Goal: Task Accomplishment & Management: Complete application form

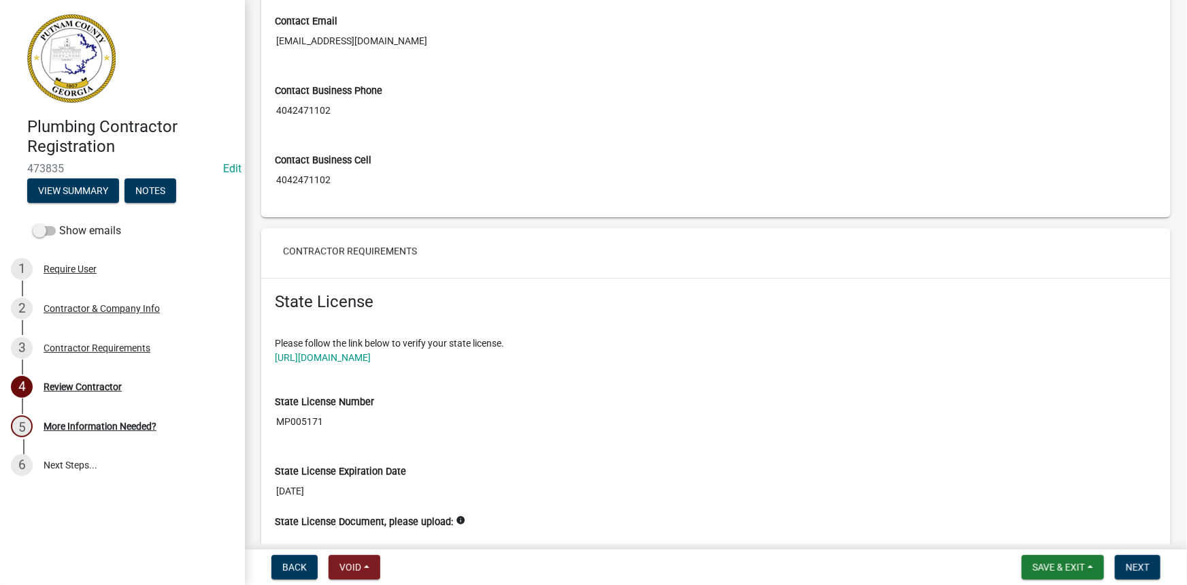
scroll to position [866, 0]
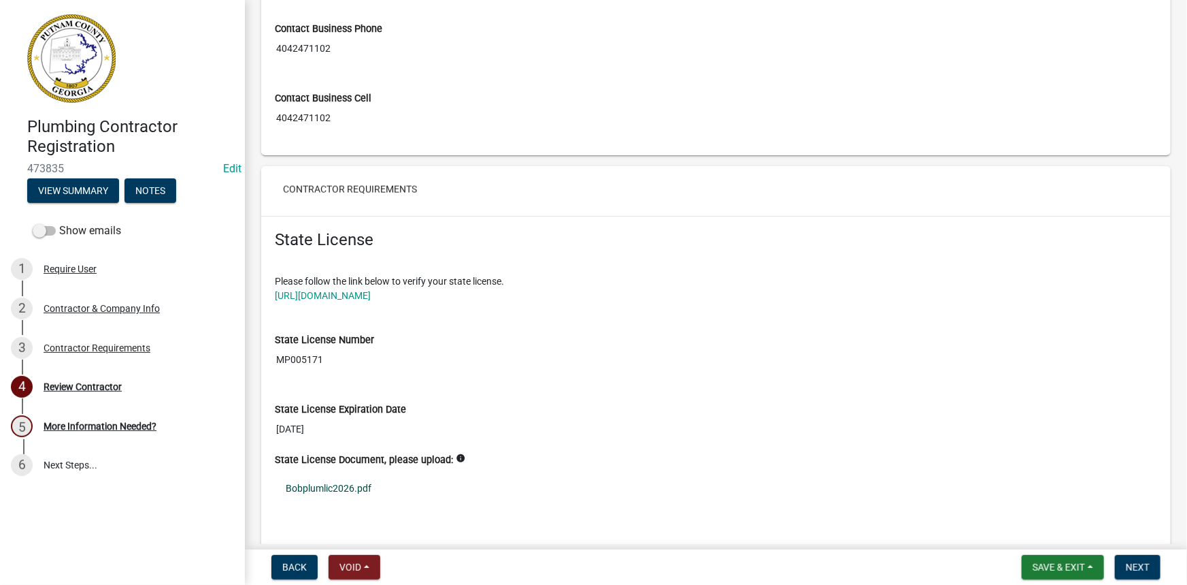
click at [344, 480] on link "Bobplumlic2026.pdf" at bounding box center [716, 487] width 883 height 31
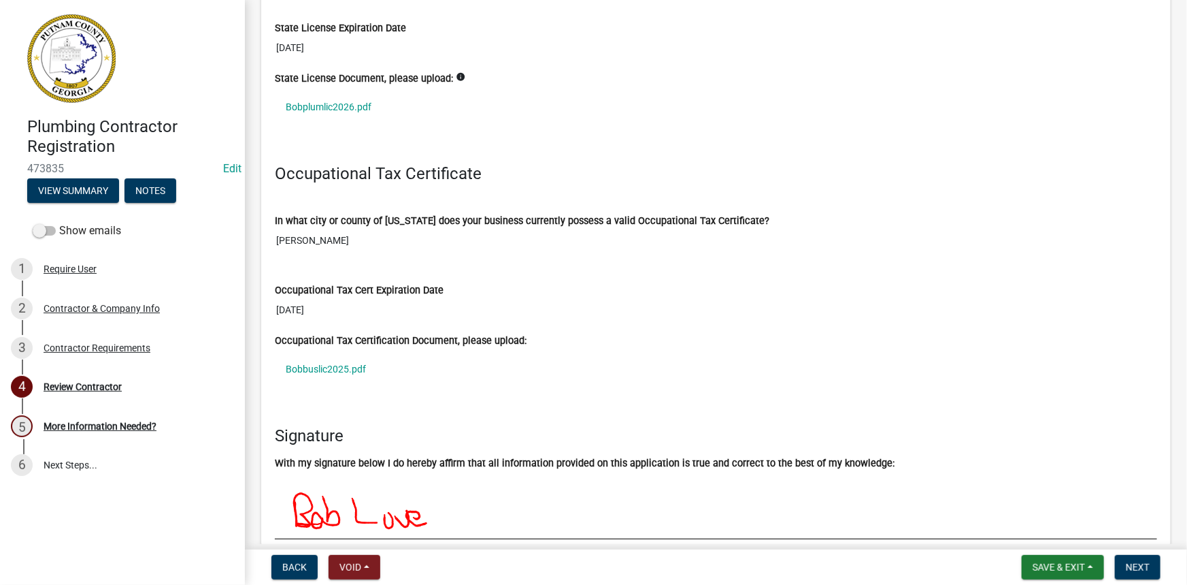
scroll to position [1361, 0]
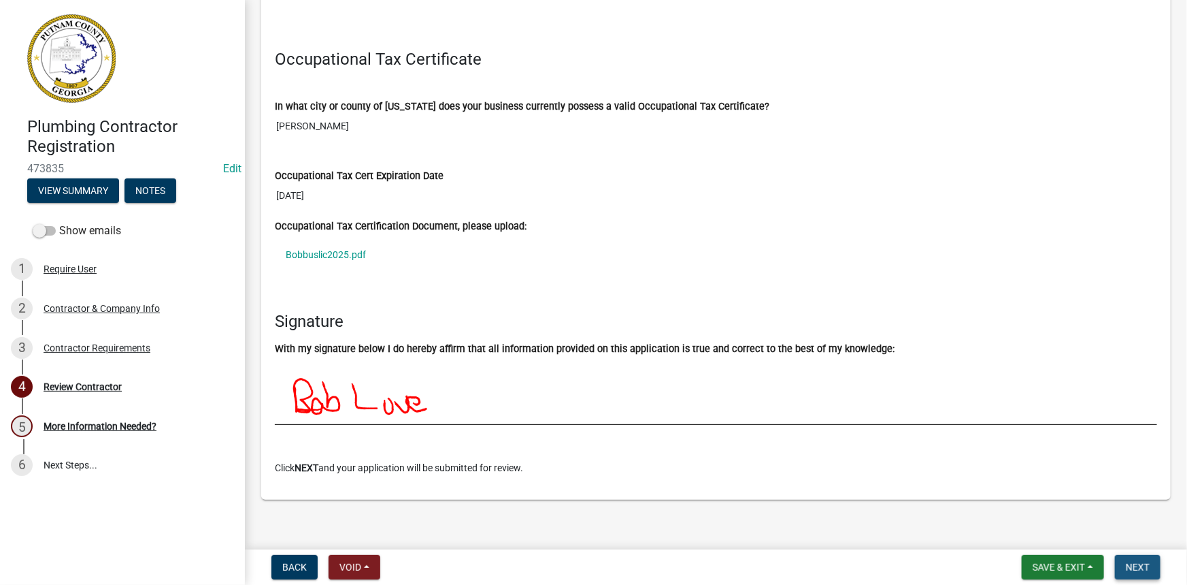
click at [1138, 558] on button "Next" at bounding box center [1138, 567] width 46 height 24
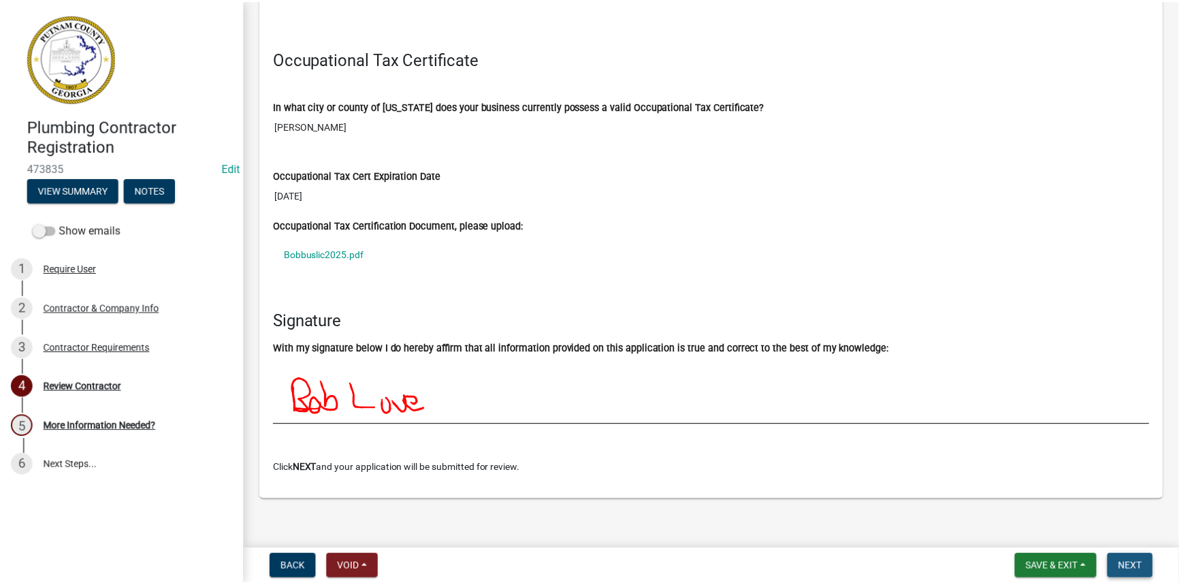
scroll to position [0, 0]
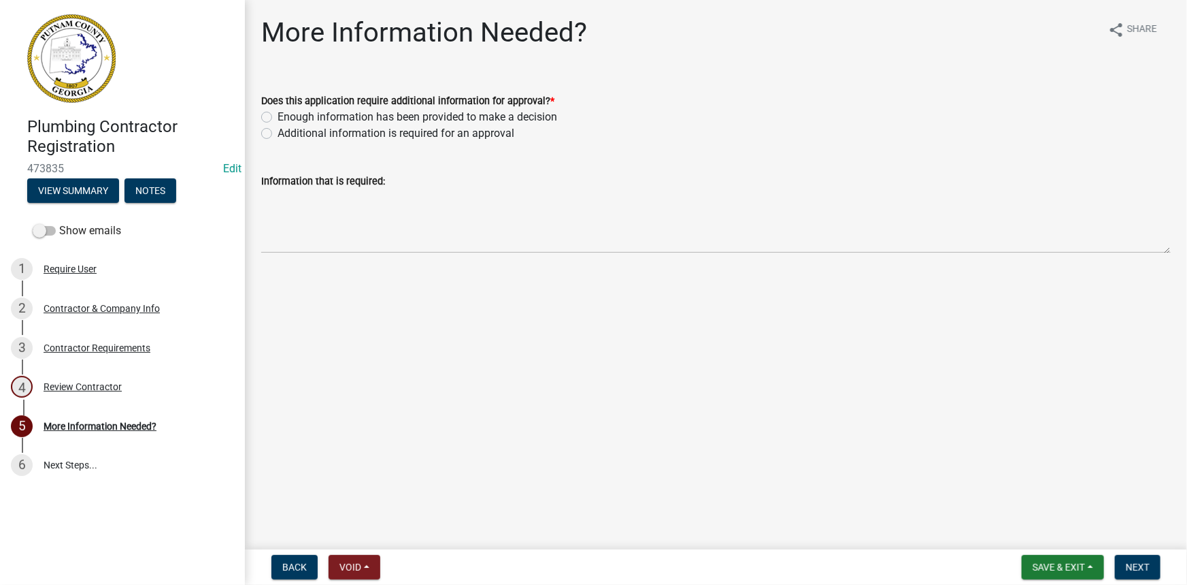
click at [325, 122] on label "Enough information has been provided to make a decision" at bounding box center [418, 117] width 280 height 16
click at [286, 118] on input "Enough information has been provided to make a decision" at bounding box center [282, 113] width 9 height 9
radio input "true"
click at [1130, 563] on span "Next" at bounding box center [1138, 566] width 24 height 11
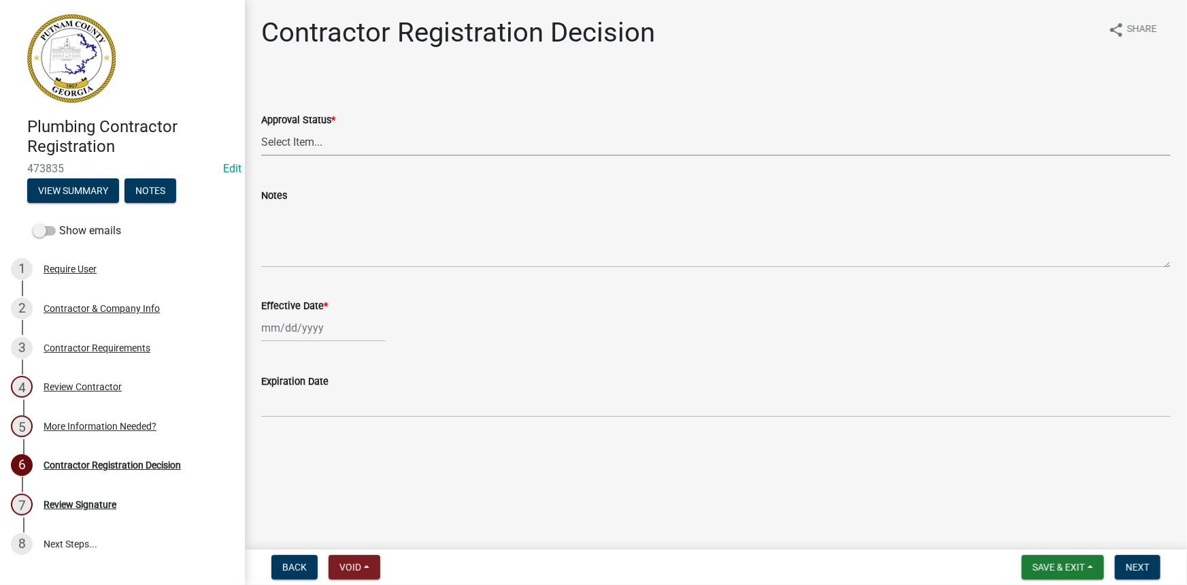
click at [286, 135] on select "Select Item... Approved Denied" at bounding box center [716, 142] width 910 height 28
click at [261, 128] on select "Select Item... Approved Denied" at bounding box center [716, 142] width 910 height 28
select select "4b86b809-39dd-4c68-9f3d-fdb3e7050482"
click at [275, 322] on div at bounding box center [323, 328] width 125 height 28
select select "9"
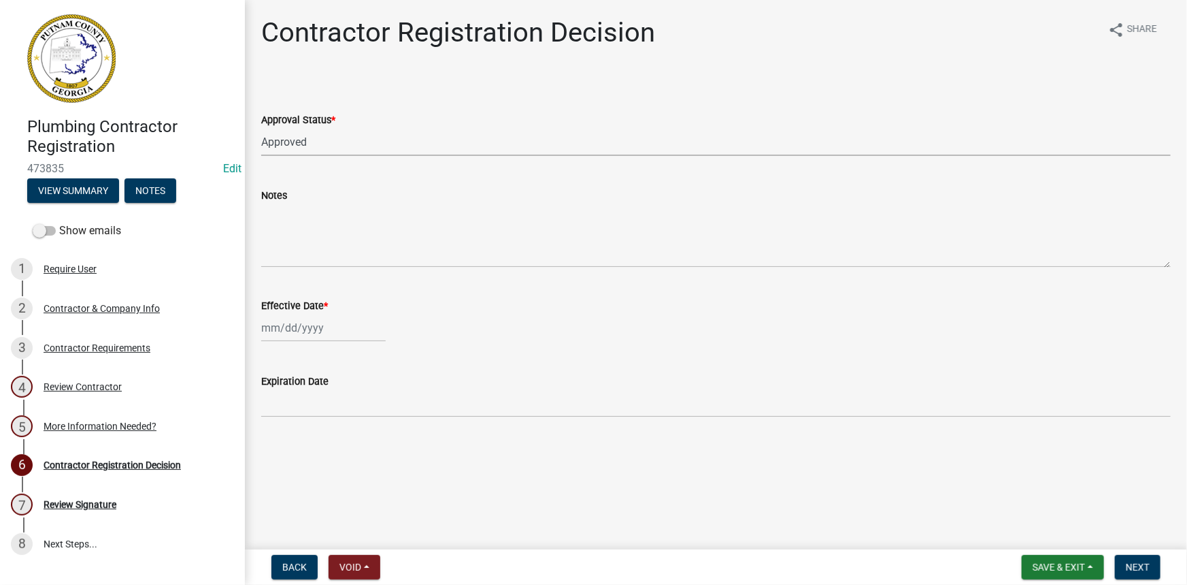
select select "2025"
click at [276, 419] on div "8" at bounding box center [275, 422] width 22 height 22
type input "[DATE]"
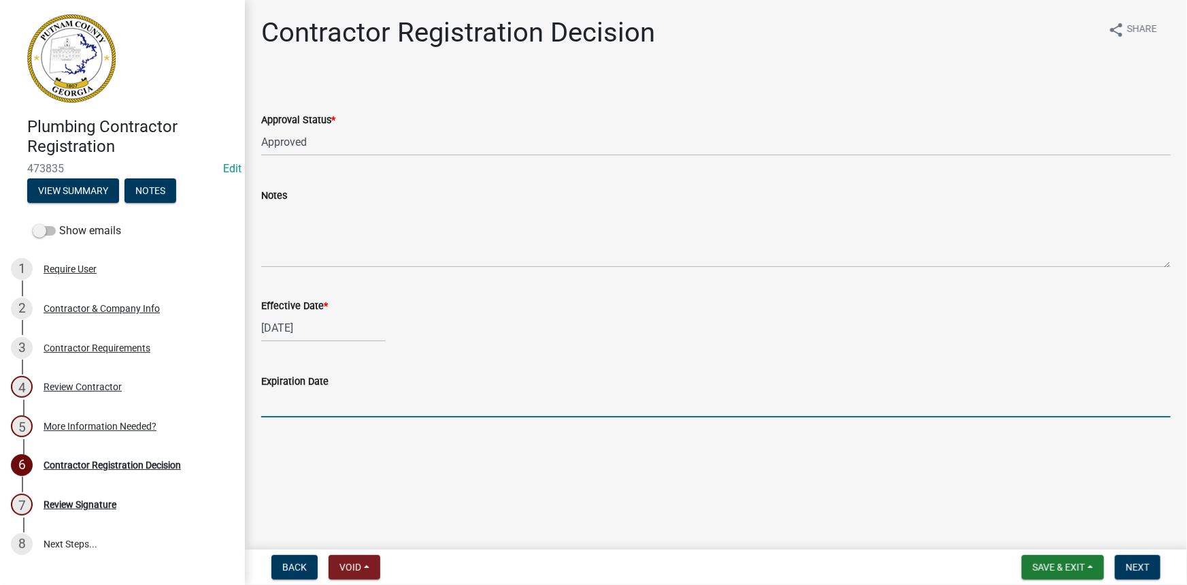
click at [282, 406] on input "Expiration Date" at bounding box center [716, 403] width 910 height 28
type input "[DATE]"
click at [1123, 563] on button "Next" at bounding box center [1138, 567] width 46 height 24
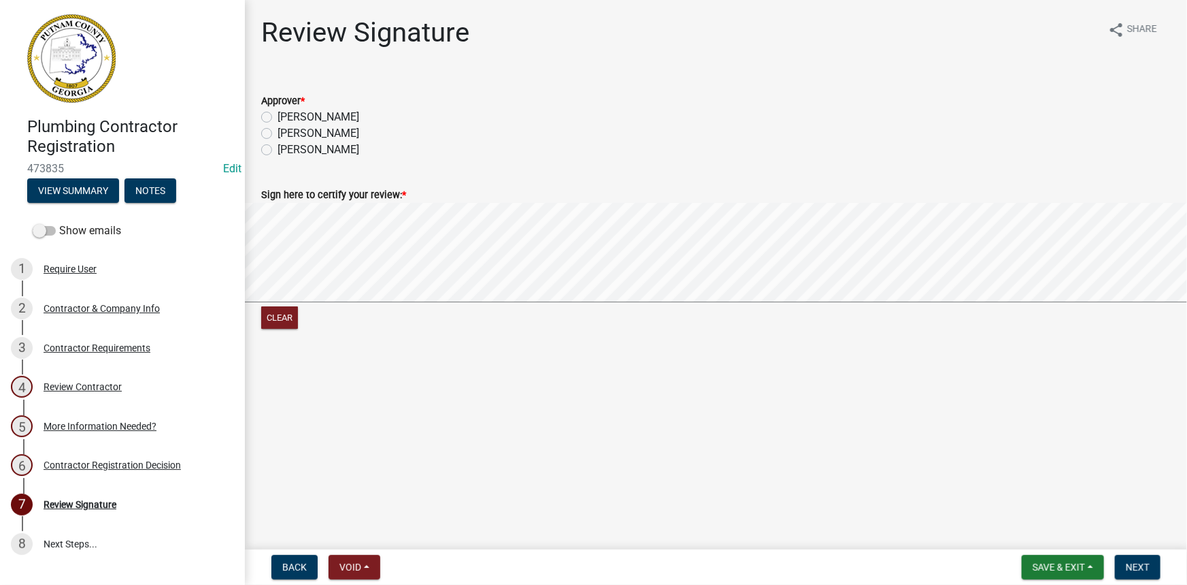
click at [287, 118] on label "[PERSON_NAME]" at bounding box center [319, 117] width 82 height 16
click at [286, 118] on input "[PERSON_NAME]" at bounding box center [282, 113] width 9 height 9
radio input "true"
click at [1136, 575] on button "Next" at bounding box center [1138, 567] width 46 height 24
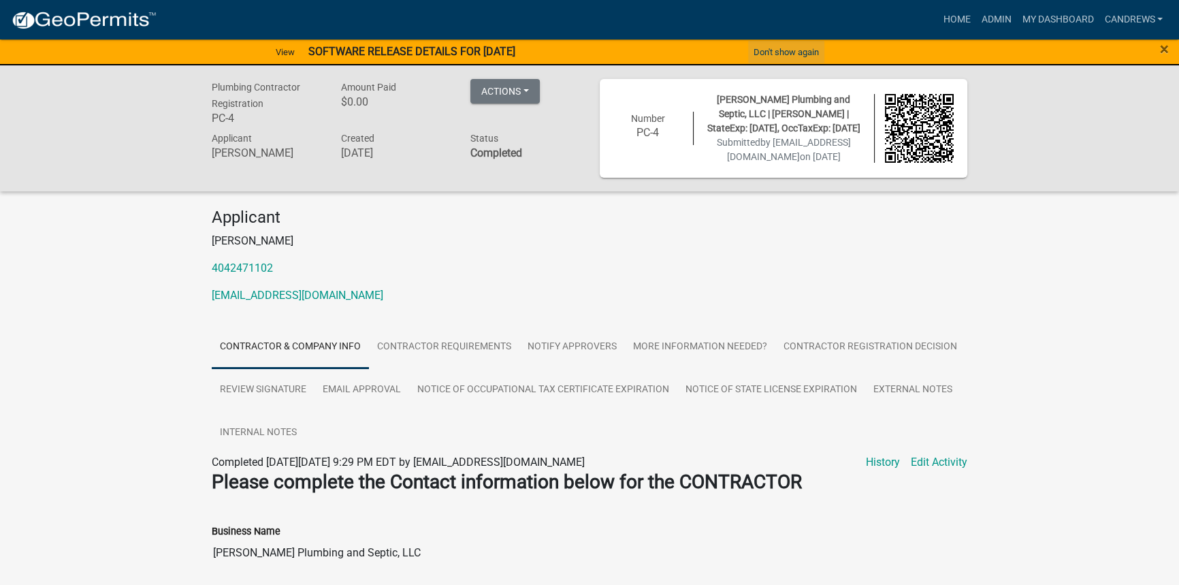
drag, startPoint x: 781, startPoint y: 45, endPoint x: 361, endPoint y: 41, distance: 419.9
click at [422, 40] on div "View SOFTWARE RELEASE DETAILS FOR [DATE] Don't show again arrow_back arrow_forw…" at bounding box center [589, 51] width 1179 height 27
click at [284, 44] on link "View" at bounding box center [285, 52] width 30 height 22
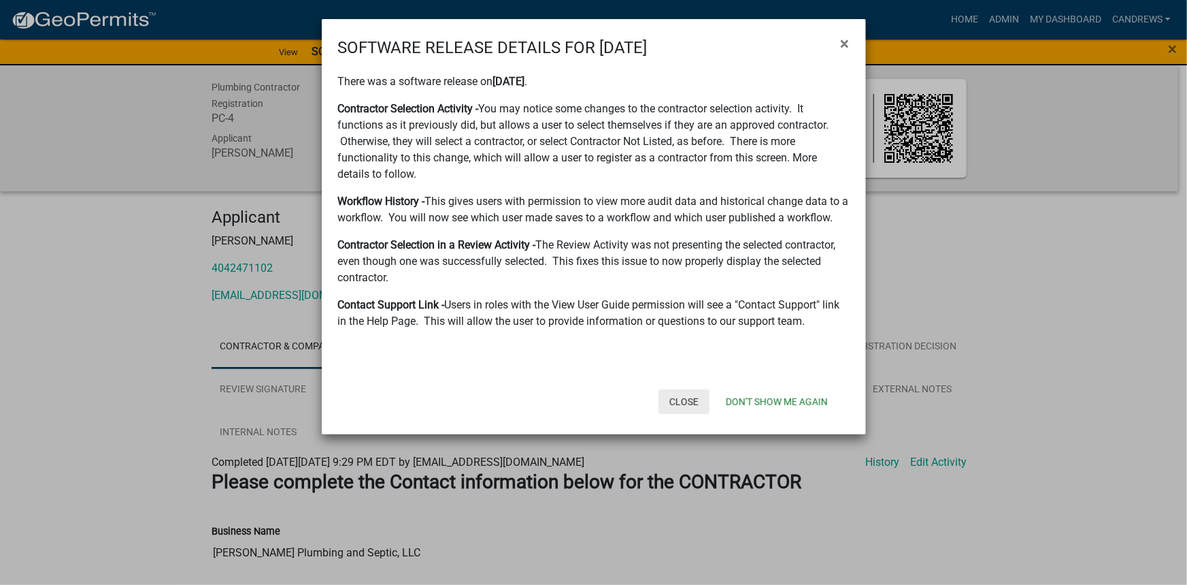
click at [691, 397] on button "Close" at bounding box center [684, 401] width 51 height 24
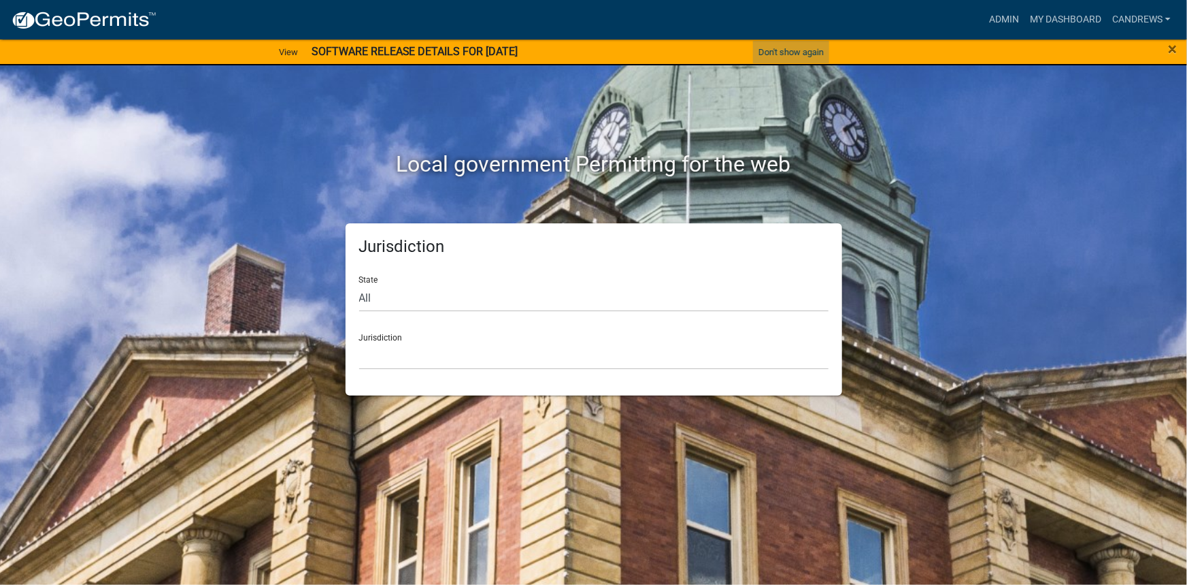
click at [776, 46] on button "Don't show again" at bounding box center [791, 52] width 76 height 22
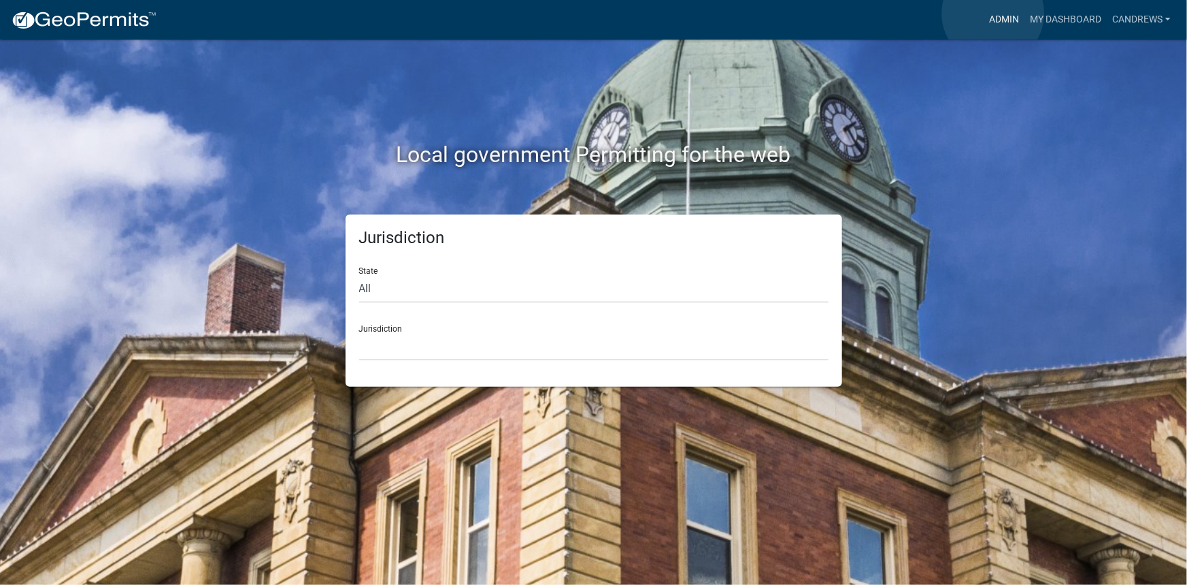
click at [994, 14] on link "Admin" at bounding box center [1004, 20] width 41 height 26
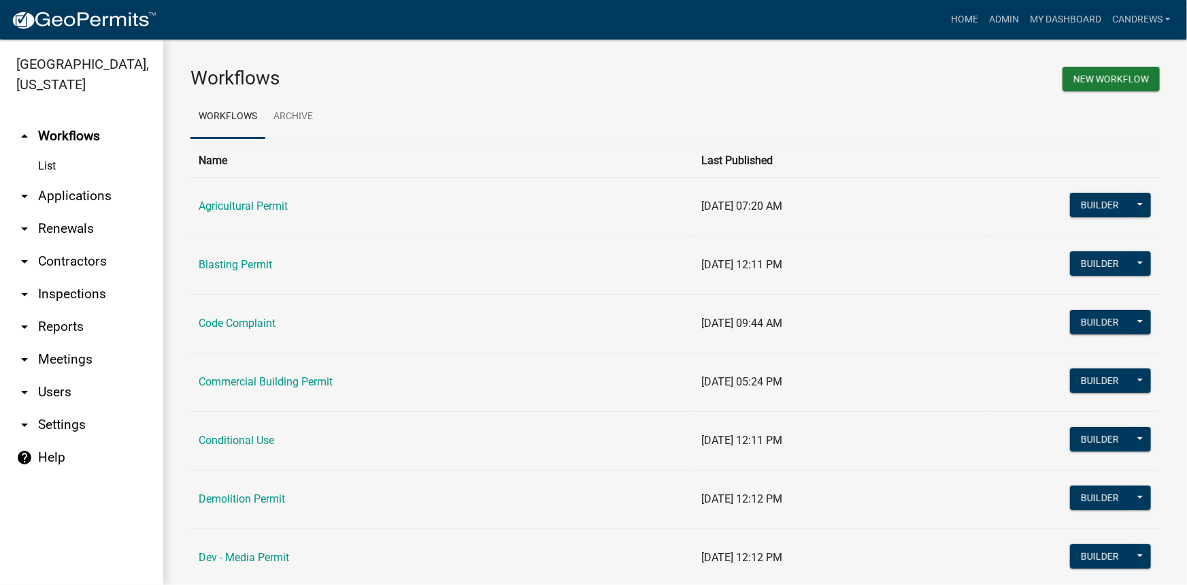
click at [86, 196] on link "arrow_drop_down Applications" at bounding box center [81, 196] width 163 height 33
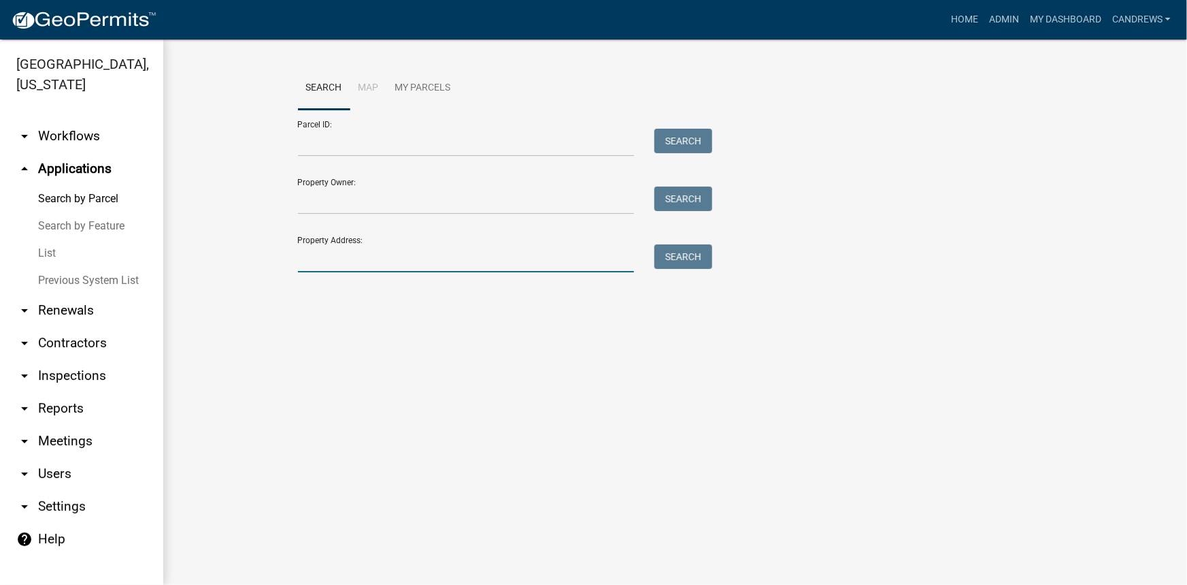
click at [347, 259] on input "Property Address:" at bounding box center [466, 258] width 337 height 28
type input "159 chap"
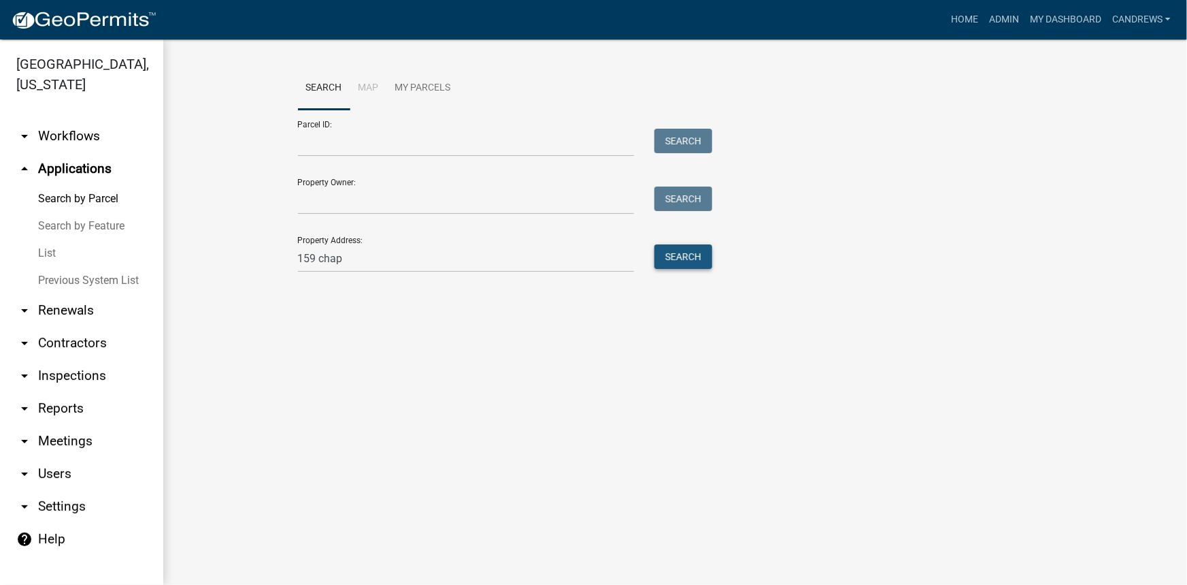
click at [678, 252] on button "Search" at bounding box center [684, 256] width 58 height 24
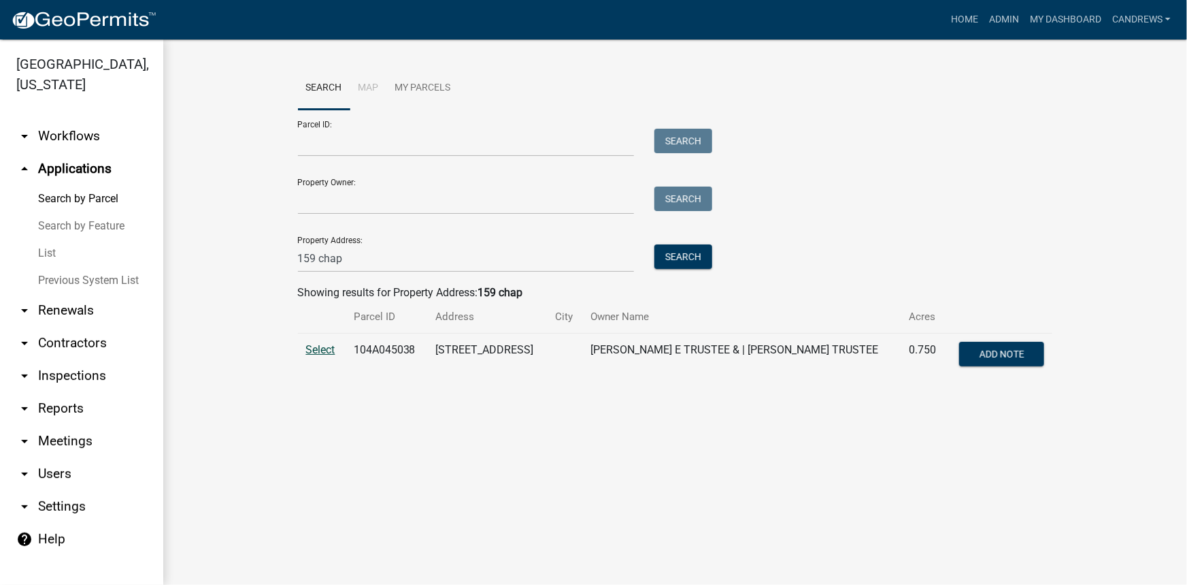
click at [314, 349] on span "Select" at bounding box center [320, 349] width 29 height 13
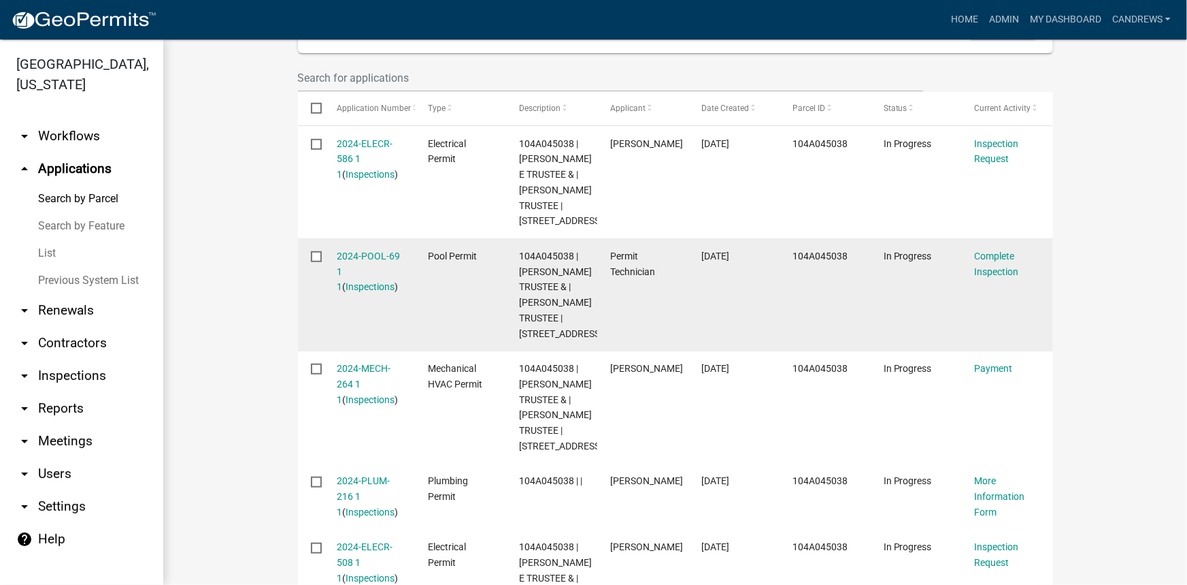
scroll to position [432, 0]
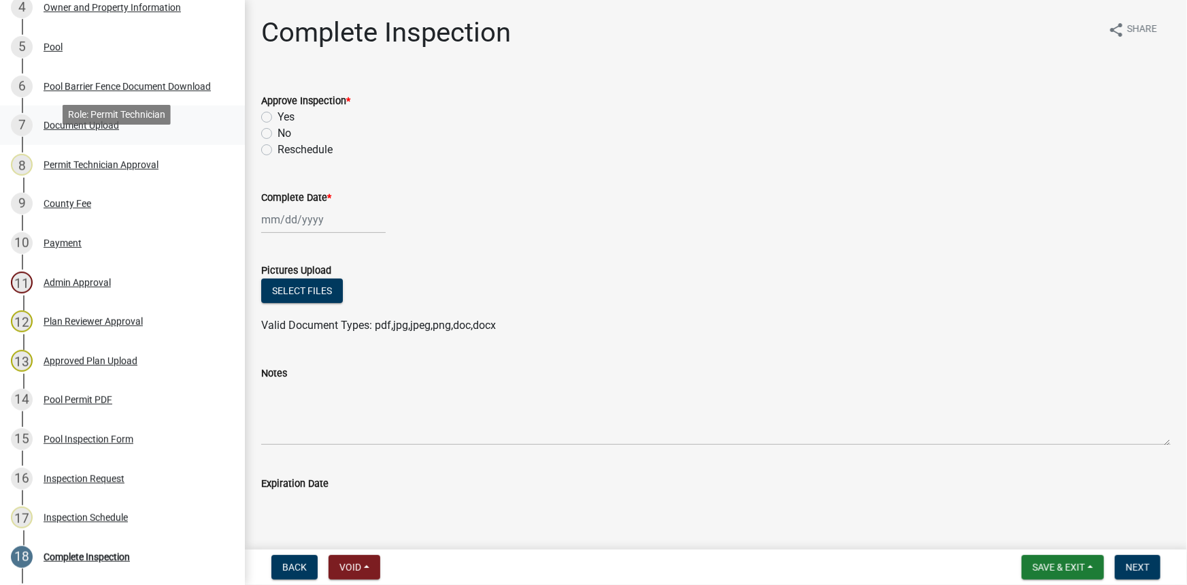
scroll to position [371, 0]
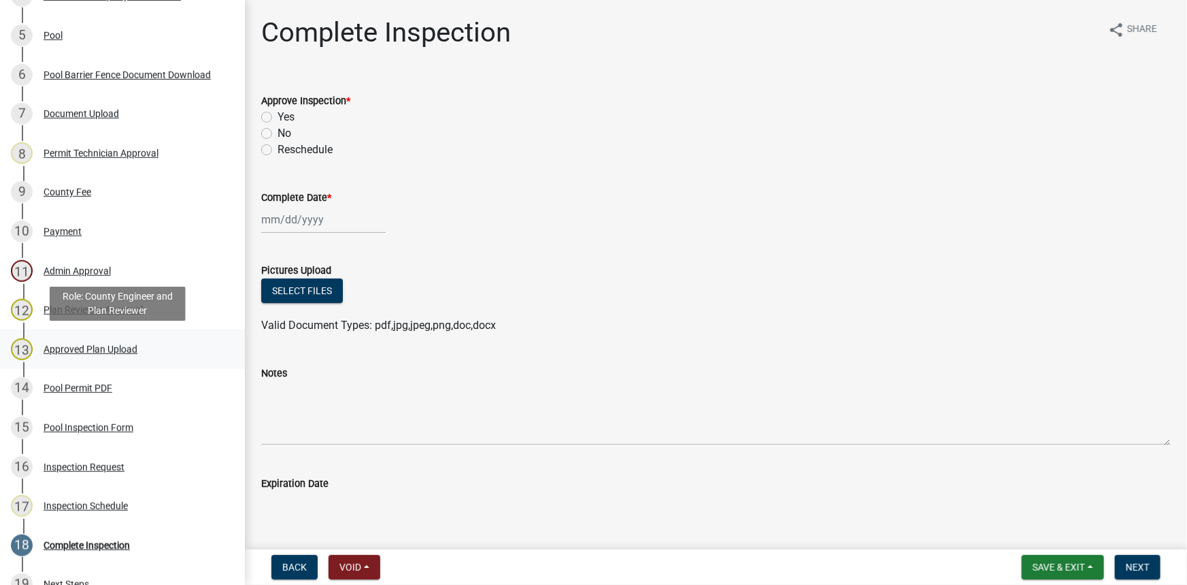
click at [107, 340] on div "13 Approved Plan Upload" at bounding box center [117, 349] width 212 height 22
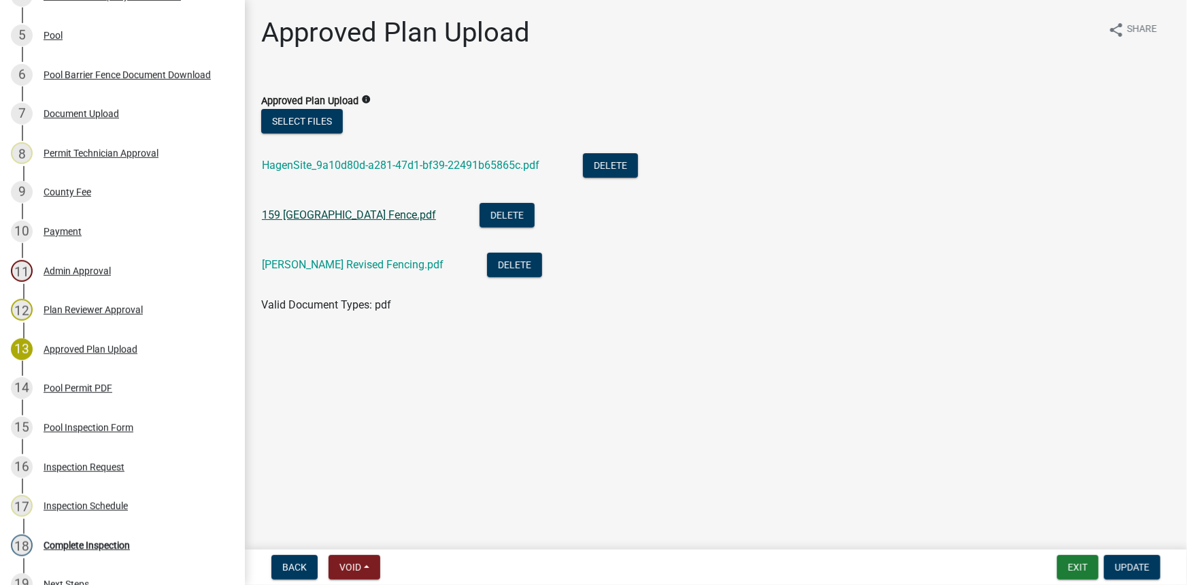
click at [356, 217] on link "159 Chapel Springs Fence.pdf" at bounding box center [349, 214] width 174 height 13
click at [331, 267] on link "Hagen Revised Fencing.pdf" at bounding box center [353, 264] width 182 height 13
click at [490, 159] on link "HagenSite_9a10d80d-a281-47d1-bf39-22491b65865c.pdf" at bounding box center [401, 165] width 278 height 13
click at [480, 209] on button "Delete" at bounding box center [507, 215] width 55 height 24
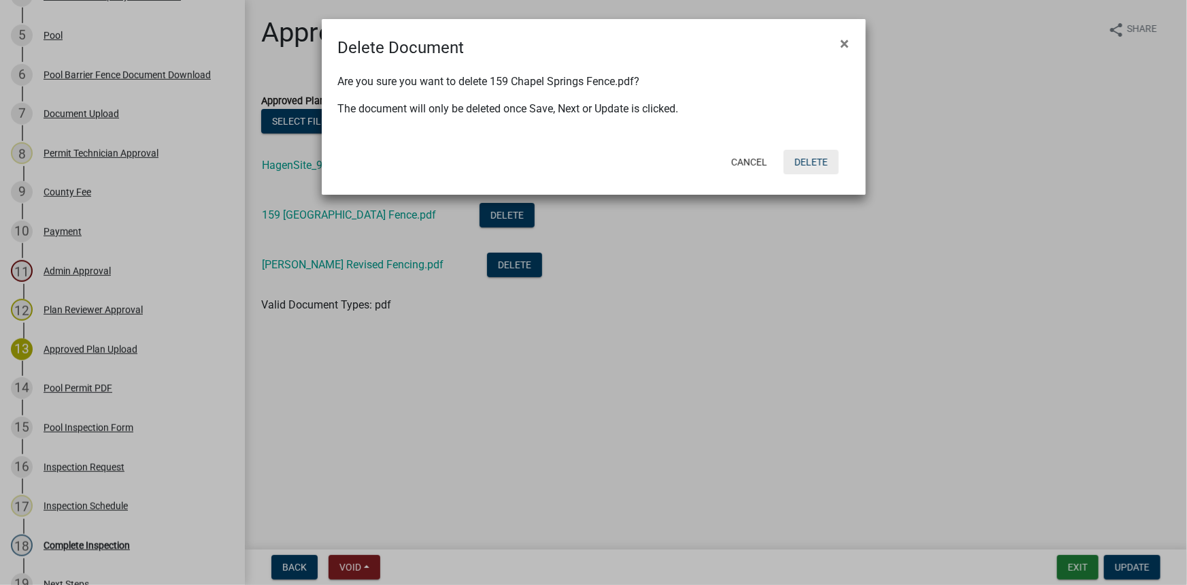
click at [815, 159] on button "Delete" at bounding box center [811, 162] width 55 height 24
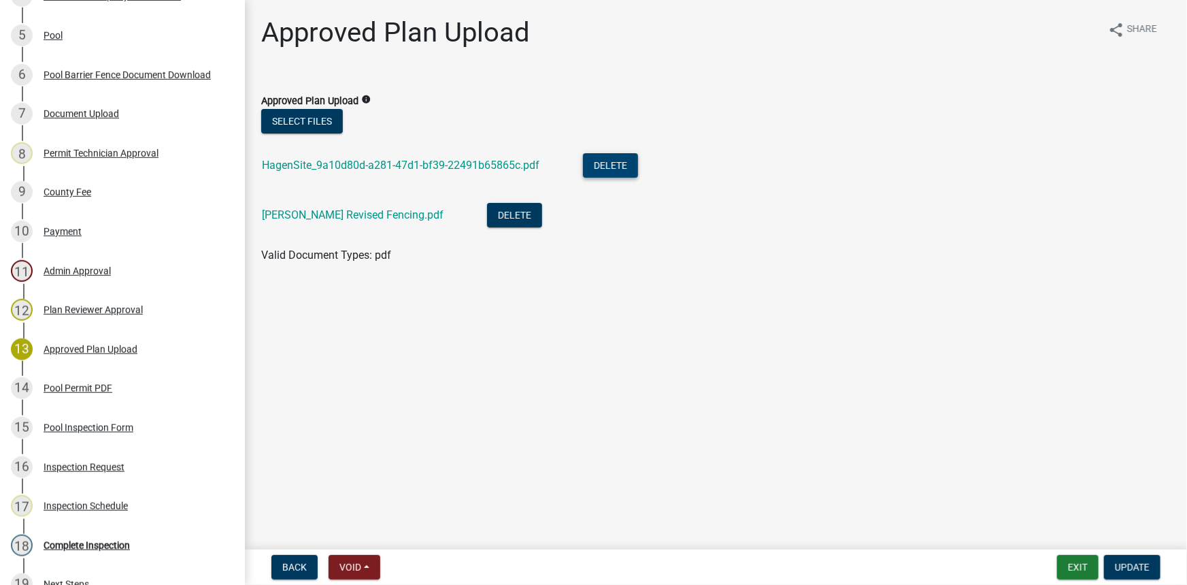
click at [604, 167] on button "Delete" at bounding box center [610, 165] width 55 height 24
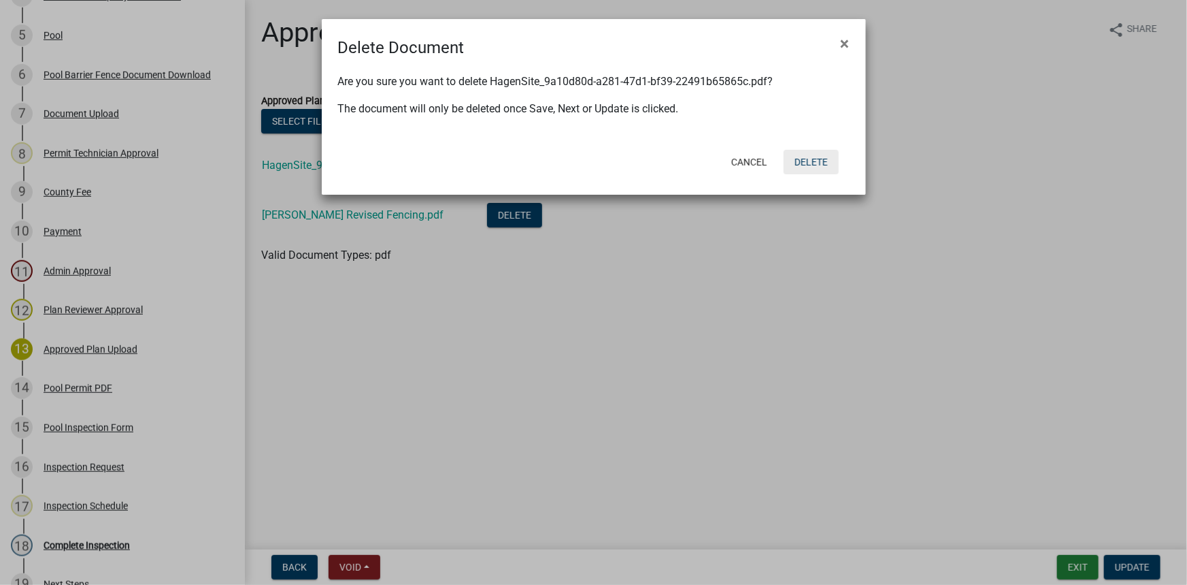
click at [824, 154] on button "Delete" at bounding box center [811, 162] width 55 height 24
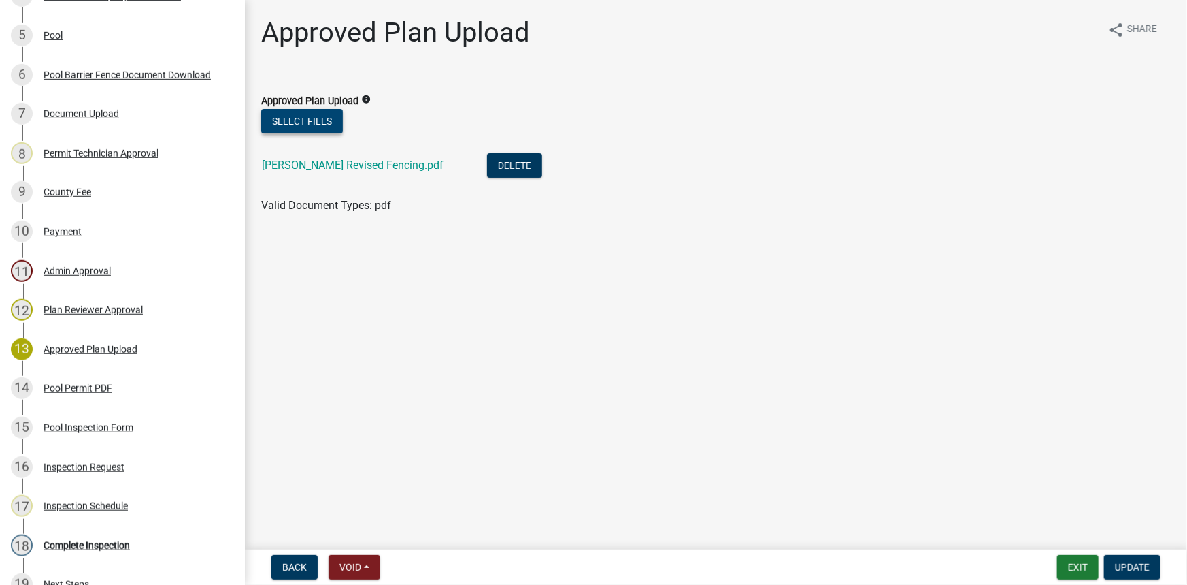
click at [320, 127] on button "Select files" at bounding box center [302, 121] width 82 height 24
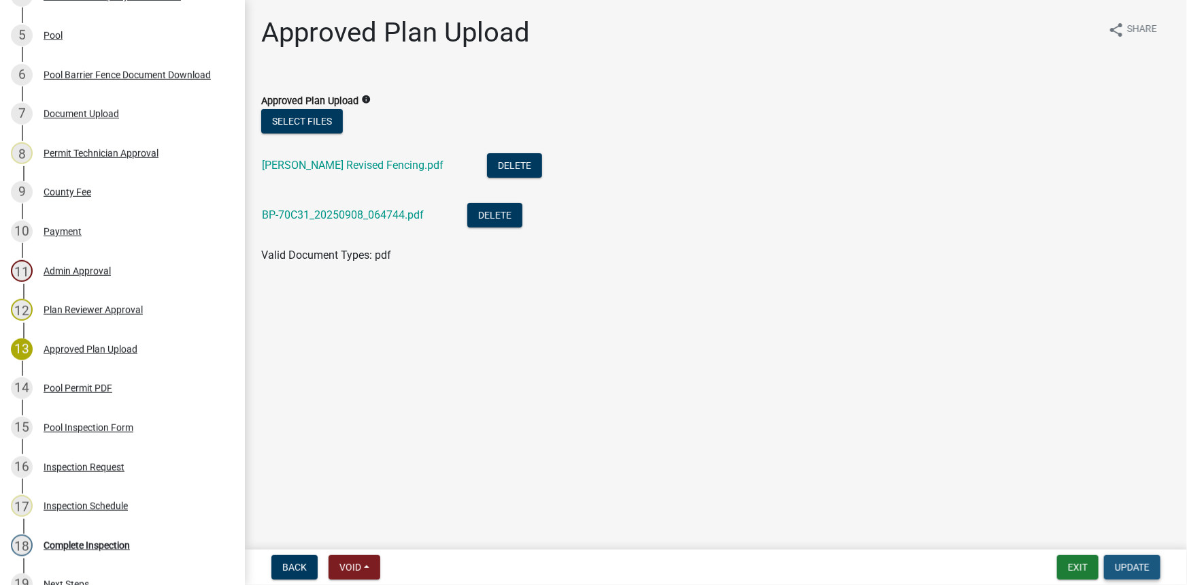
click at [1138, 573] on button "Update" at bounding box center [1132, 567] width 56 height 24
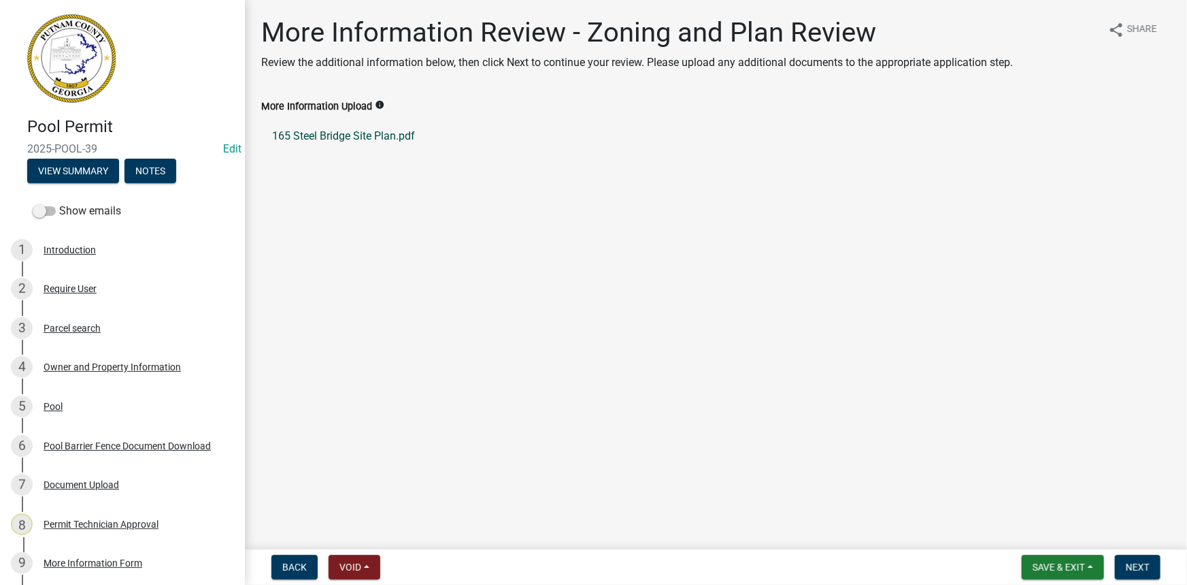
click at [319, 136] on link "165 Steel Bridge Site Plan.pdf" at bounding box center [716, 136] width 910 height 33
click at [1126, 570] on span "Next" at bounding box center [1138, 566] width 24 height 11
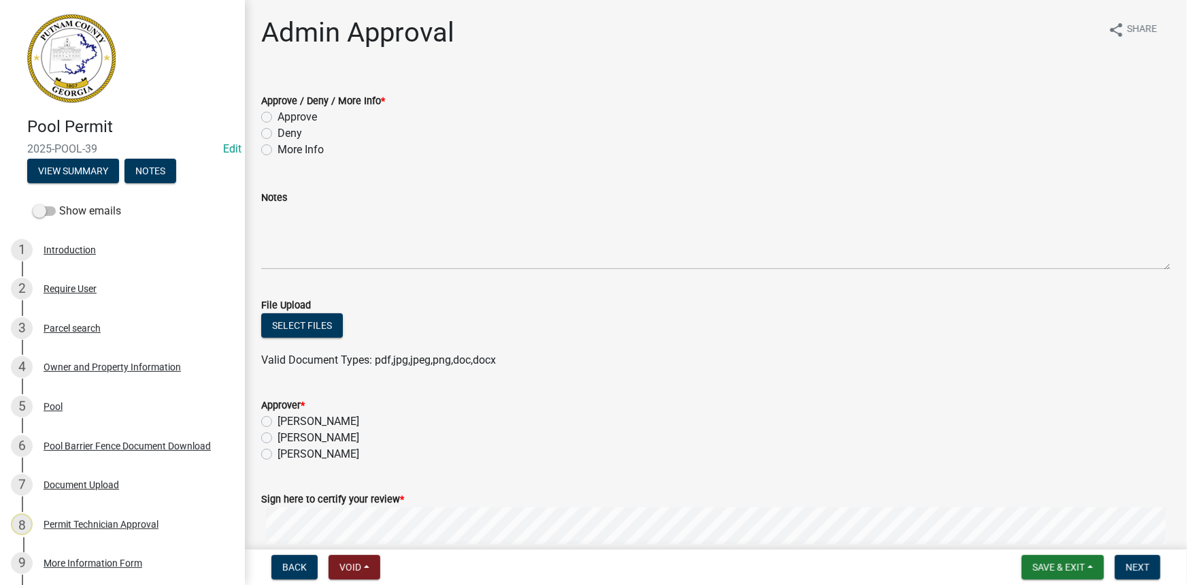
click at [305, 140] on div "Deny" at bounding box center [716, 133] width 910 height 16
click at [301, 147] on label "More Info" at bounding box center [301, 150] width 46 height 16
click at [286, 147] on input "More Info" at bounding box center [282, 146] width 9 height 9
radio input "true"
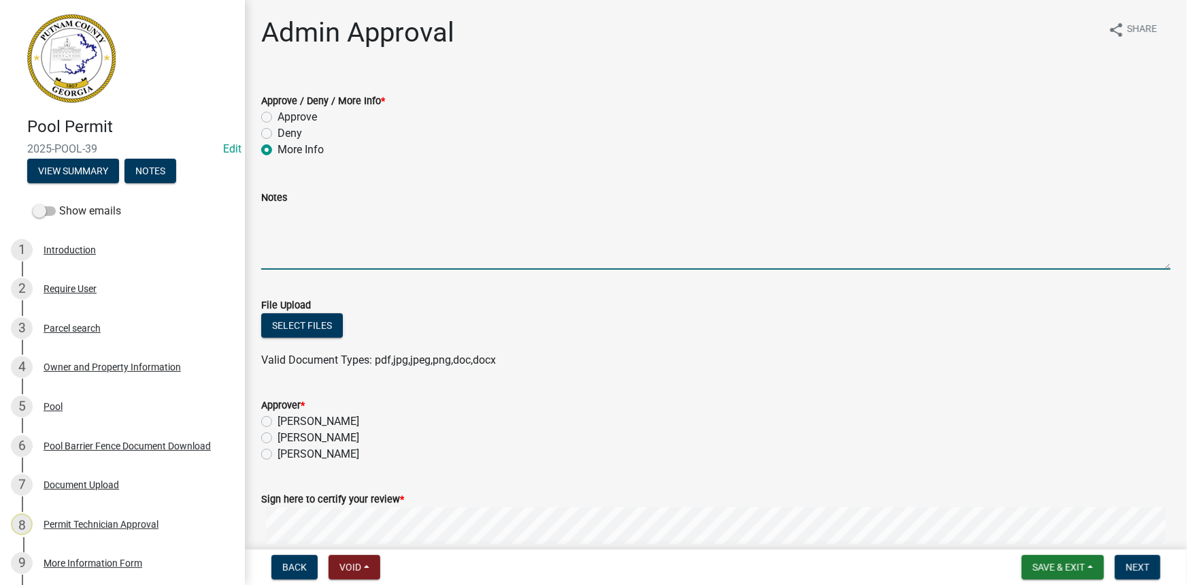
drag, startPoint x: 293, startPoint y: 225, endPoint x: 281, endPoint y: 233, distance: 13.8
click at [292, 226] on textarea "Notes" at bounding box center [716, 238] width 910 height 64
type textarea "t"
click at [322, 211] on textarea "The measurements for the pool should be taken from all decking, steps, fencing,…" at bounding box center [716, 238] width 910 height 64
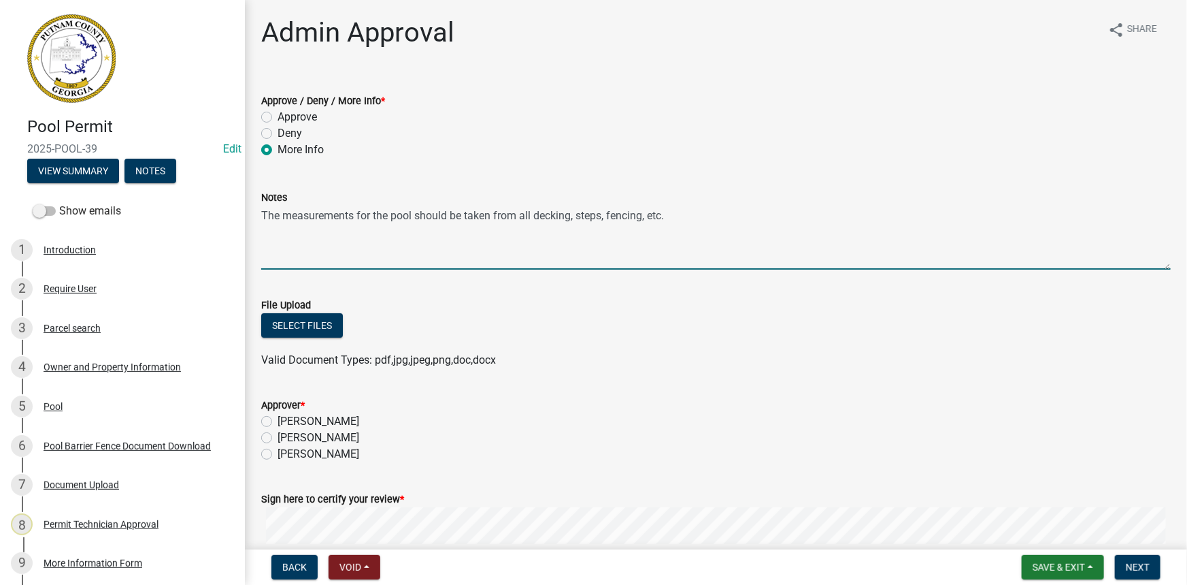
click at [322, 211] on textarea "The measurements for the pool should be taken from all decking, steps, fencing,…" at bounding box center [716, 238] width 910 height 64
click at [323, 212] on textarea "The measurements for the pool should be taken from all decking, steps, fencing,…" at bounding box center [716, 238] width 910 height 64
drag, startPoint x: 366, startPoint y: 265, endPoint x: 329, endPoint y: 237, distance: 45.7
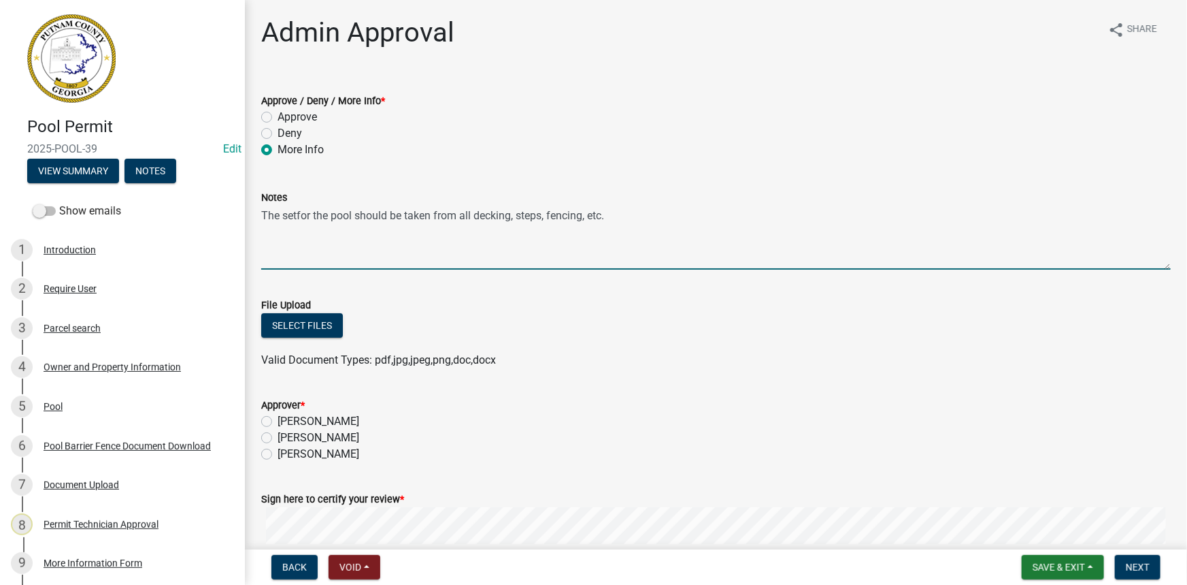
click at [299, 215] on textarea "The setfor the pool should be taken from all decking, steps, fencing, etc." at bounding box center [716, 238] width 910 height 64
click at [295, 215] on textarea "The setfor the pool should be taken from all decking, steps, fencing, etc." at bounding box center [716, 238] width 910 height 64
type textarea "The setbacks for the pool should be taken from all decking, steps, fencing, etc."
click at [322, 441] on label "Courtney Andrews" at bounding box center [319, 437] width 82 height 16
click at [286, 438] on input "Courtney Andrews" at bounding box center [282, 433] width 9 height 9
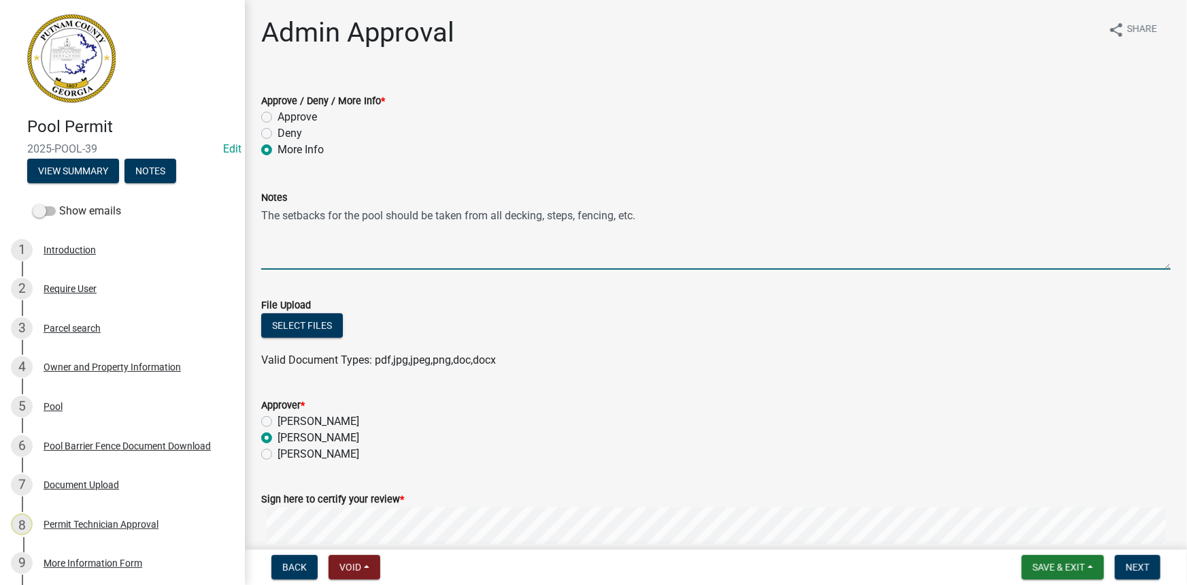
radio input "true"
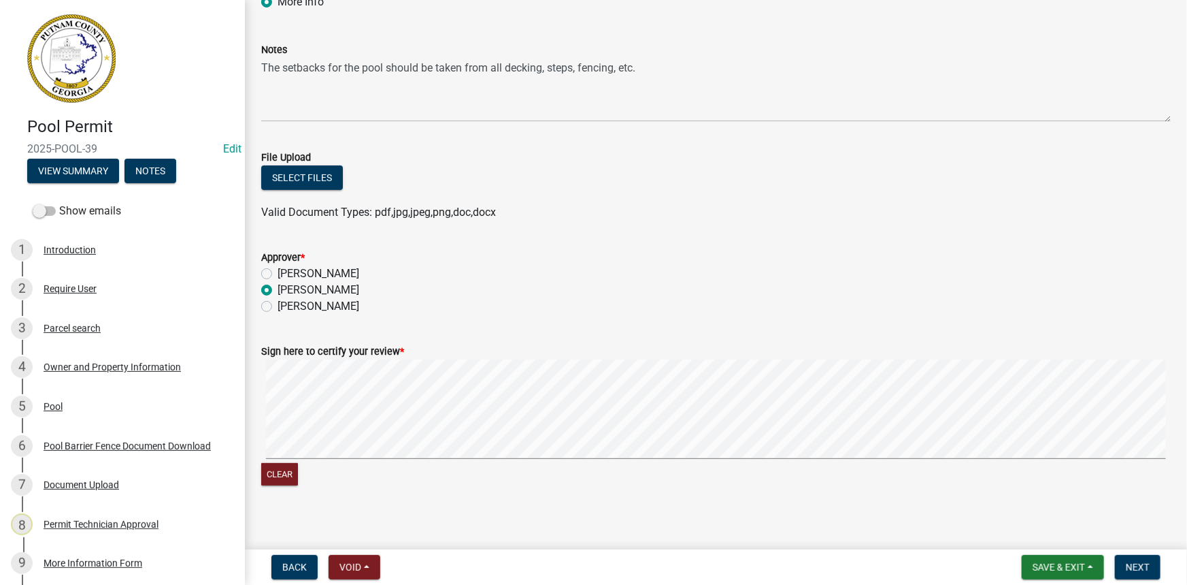
scroll to position [157, 0]
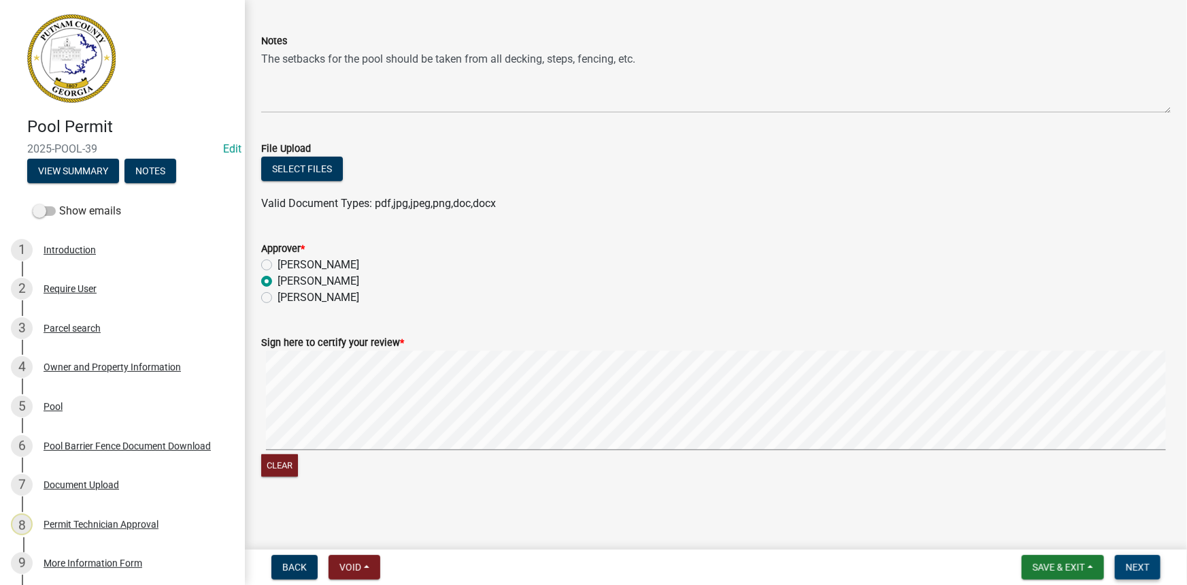
click at [1137, 565] on span "Next" at bounding box center [1138, 566] width 24 height 11
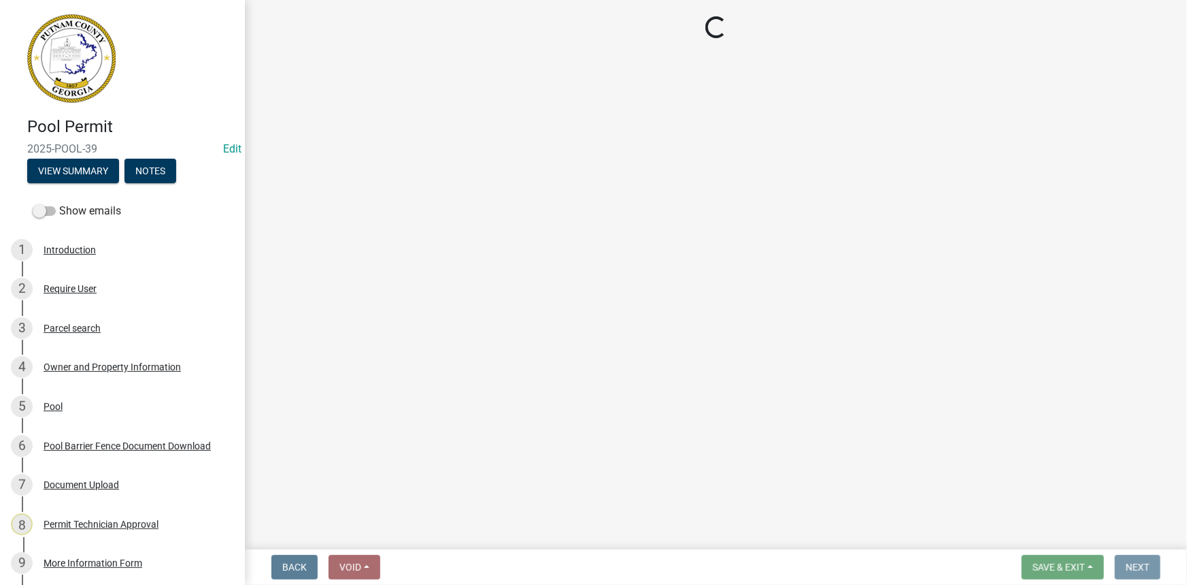
scroll to position [0, 0]
